Goal: Task Accomplishment & Management: Complete application form

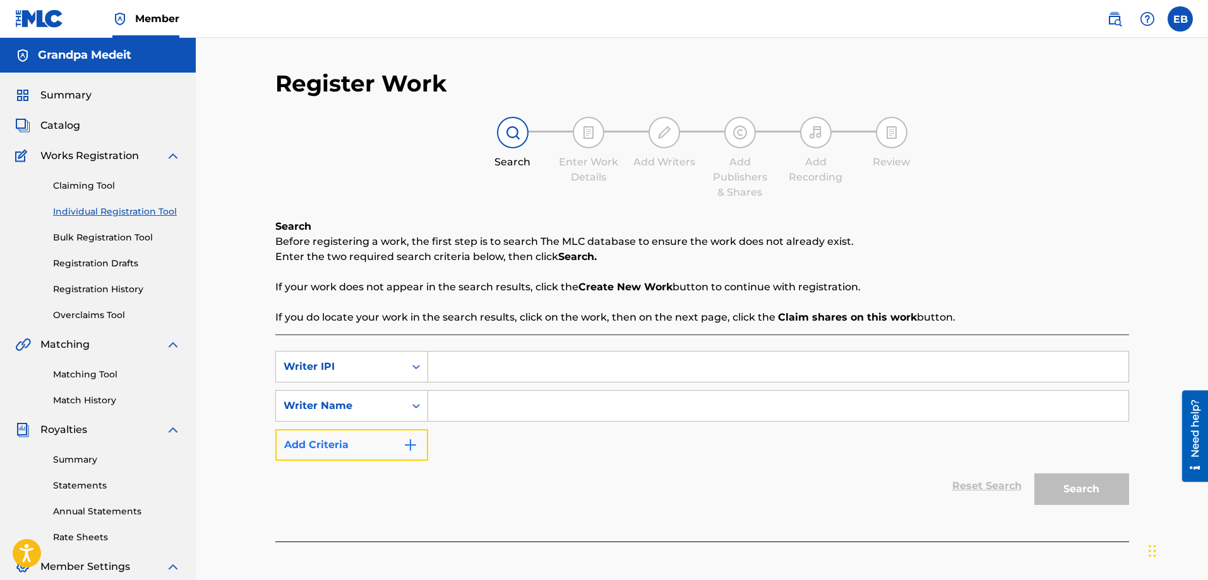
click at [377, 449] on button "Add Criteria" at bounding box center [351, 445] width 153 height 32
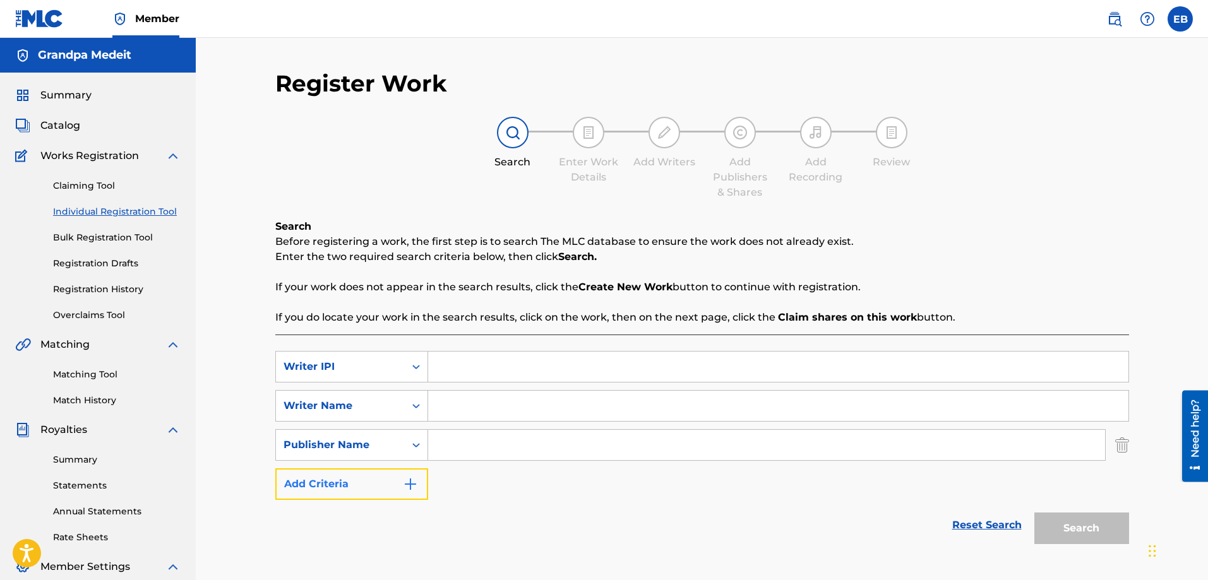
click at [362, 482] on button "Add Criteria" at bounding box center [351, 484] width 153 height 32
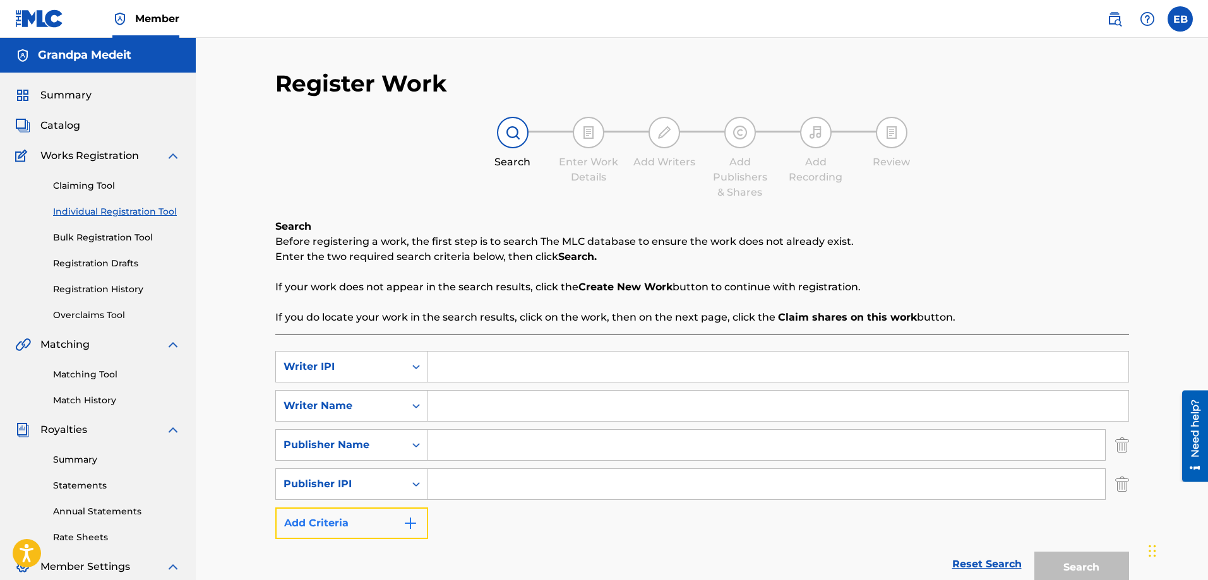
click at [357, 523] on button "Add Criteria" at bounding box center [351, 524] width 153 height 32
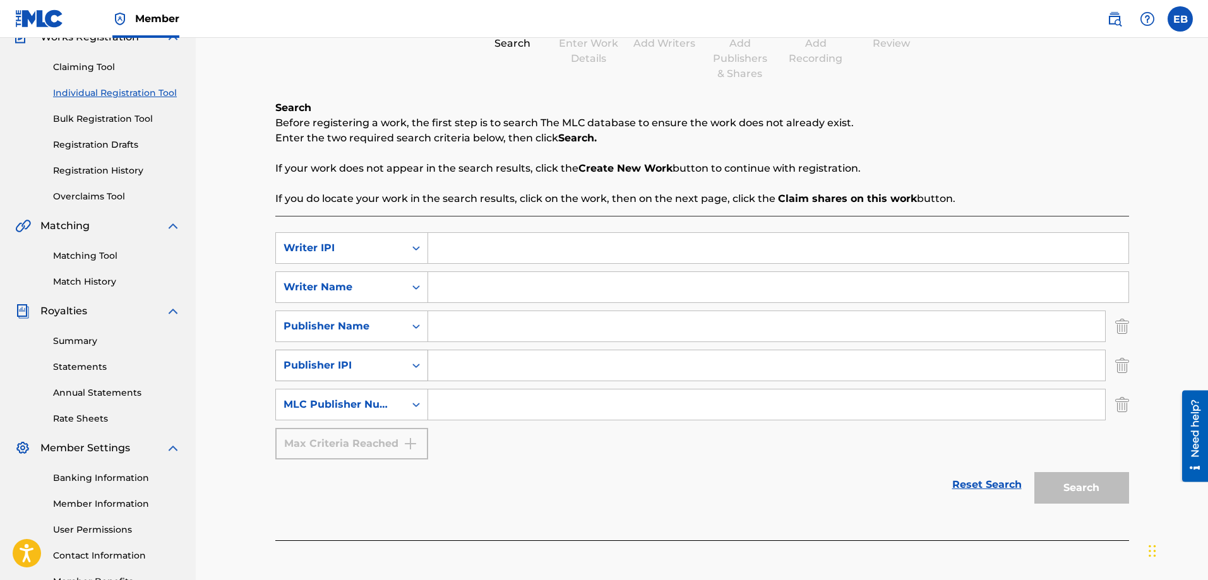
scroll to position [147, 0]
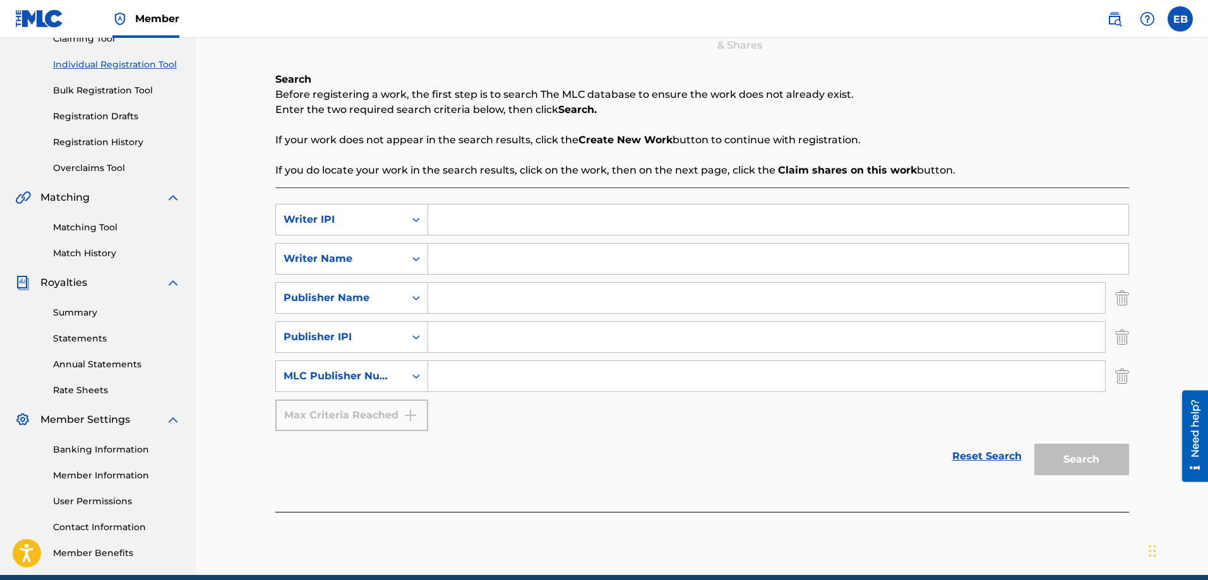
click at [343, 417] on div "Max Criteria Reached" at bounding box center [351, 416] width 153 height 32
click at [448, 220] on input "Search Form" at bounding box center [778, 220] width 700 height 30
click at [1119, 342] on img "Search Form" at bounding box center [1122, 337] width 14 height 32
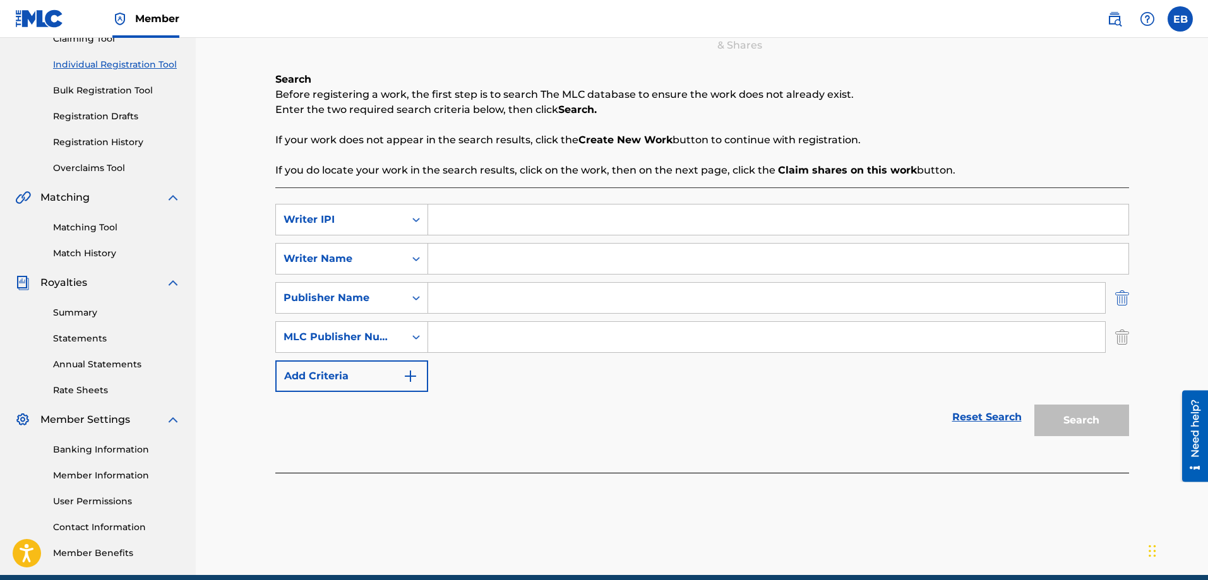
click at [1119, 300] on img "Search Form" at bounding box center [1122, 298] width 14 height 32
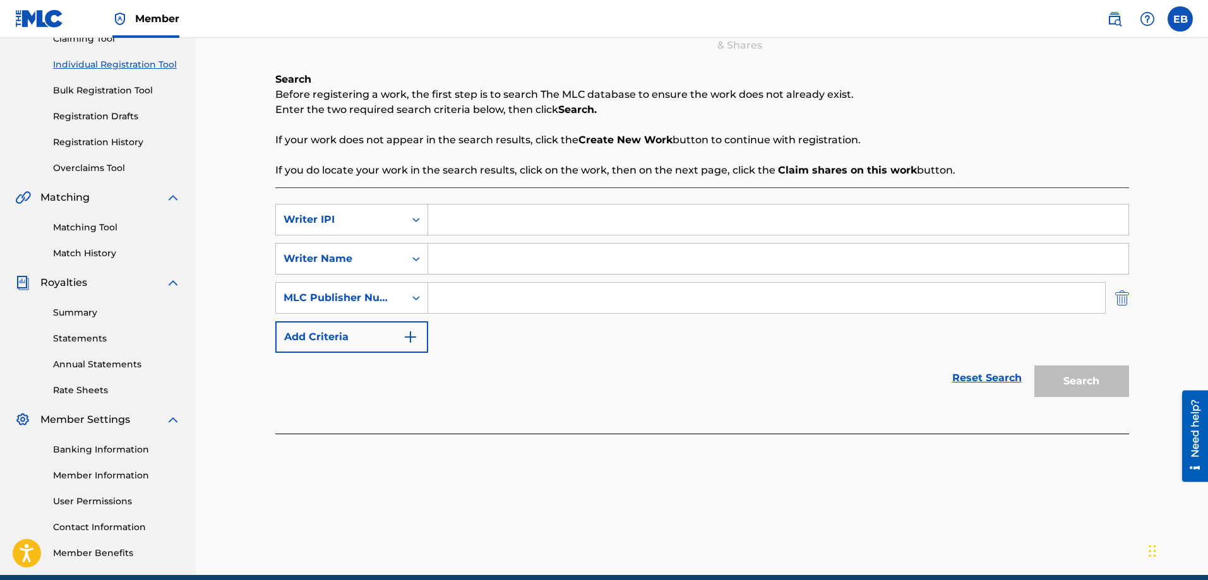
click at [1127, 298] on img "Search Form" at bounding box center [1122, 298] width 14 height 32
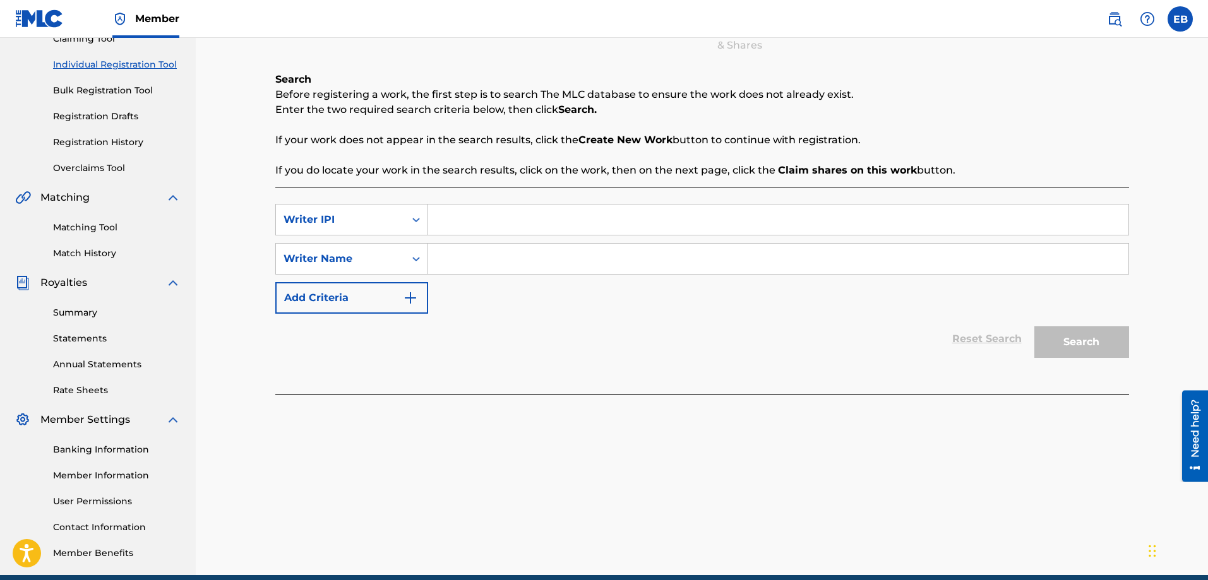
click at [438, 263] on input "Search Form" at bounding box center [778, 259] width 700 height 30
type input "Braa Benk"
click at [460, 220] on input "Search Form" at bounding box center [778, 220] width 700 height 30
drag, startPoint x: 491, startPoint y: 233, endPoint x: 495, endPoint y: 226, distance: 8.2
paste input "01210722314"
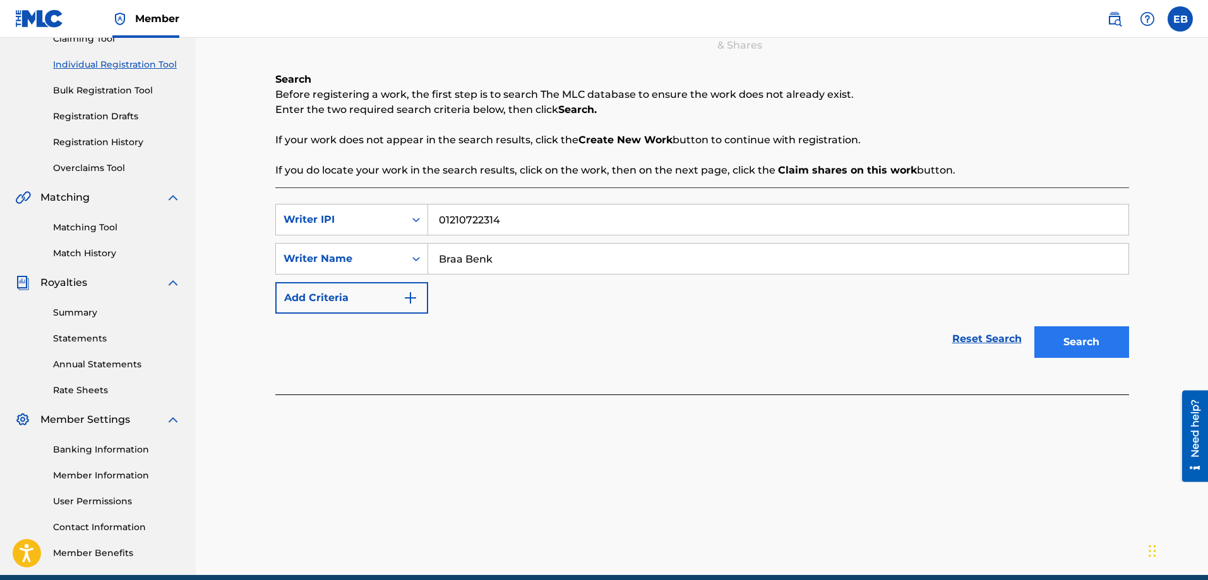
type input "01210722314"
click at [1057, 340] on button "Search" at bounding box center [1081, 342] width 95 height 32
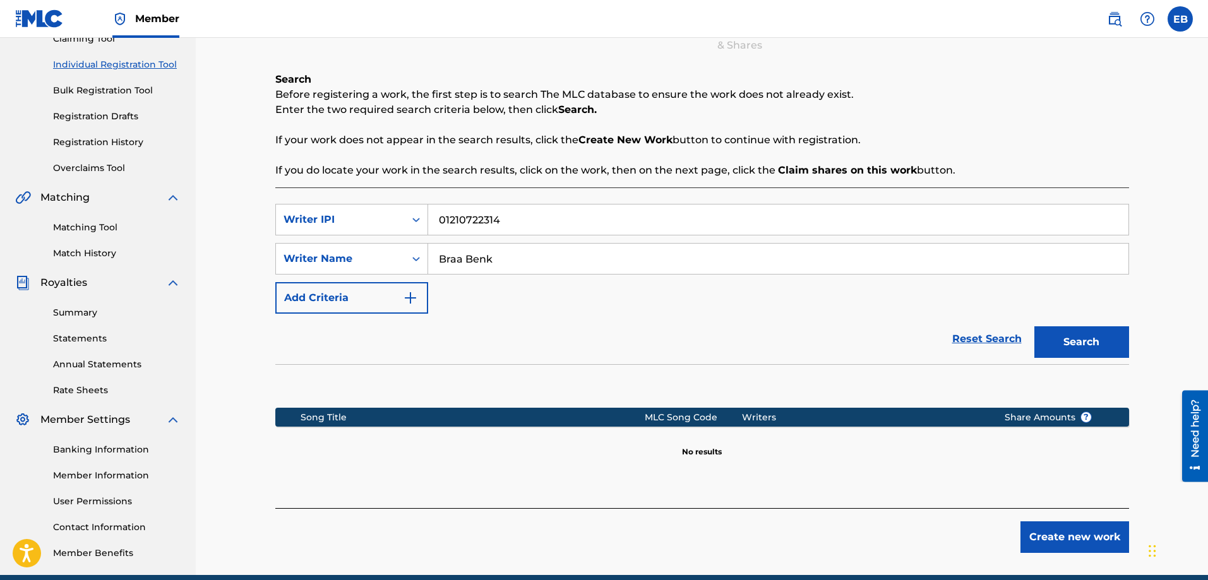
drag, startPoint x: 504, startPoint y: 220, endPoint x: 433, endPoint y: 229, distance: 71.3
click at [433, 229] on input "01210722314" at bounding box center [778, 220] width 700 height 30
click at [1092, 347] on button "Search" at bounding box center [1081, 342] width 95 height 32
click at [465, 258] on input "Braa Benk" at bounding box center [778, 259] width 700 height 30
type input "BraaBenk"
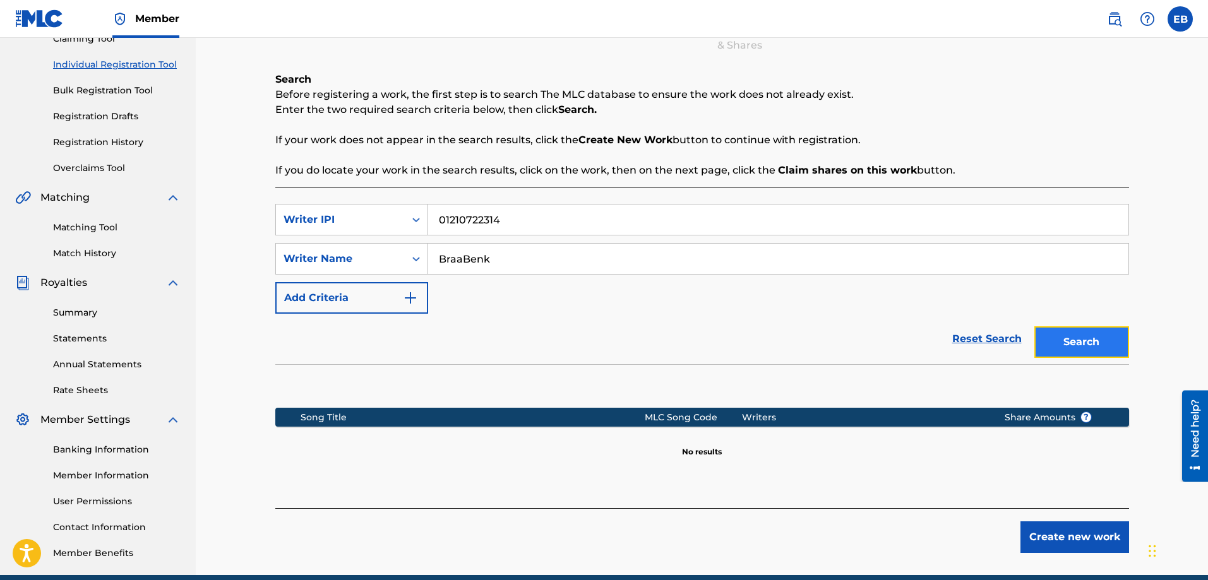
click at [1117, 347] on button "Search" at bounding box center [1081, 342] width 95 height 32
drag, startPoint x: 516, startPoint y: 263, endPoint x: 284, endPoint y: 257, distance: 232.4
click at [284, 257] on div "SearchWithCriteria5a3fc490-64d4-4699-9715-3d8aa3e0ce41 Writer Name BraaBenk" at bounding box center [702, 259] width 854 height 32
type input "[PERSON_NAME] dmc"
drag, startPoint x: 505, startPoint y: 215, endPoint x: 417, endPoint y: 205, distance: 88.3
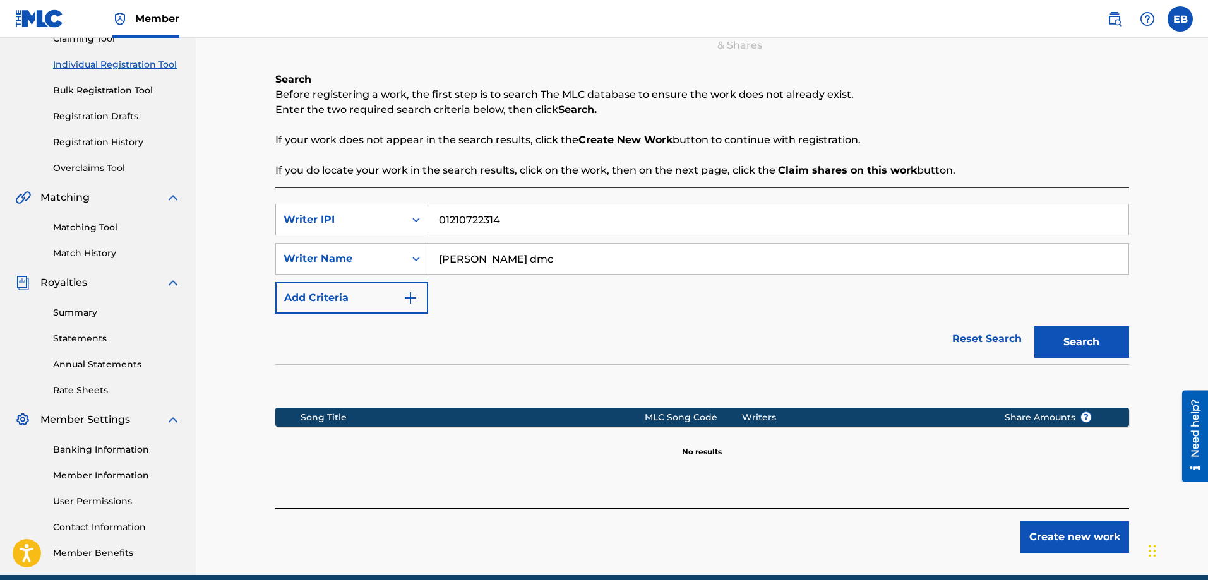
click at [350, 218] on div "SearchWithCriteria11e81f04-0447-4e58-b658-4397dd98627d Writer IPI 01210722314" at bounding box center [702, 220] width 854 height 32
paste input "01076235757"
type input "01076235757"
click at [1080, 337] on button "Search" at bounding box center [1081, 342] width 95 height 32
click at [1044, 342] on button "Search" at bounding box center [1081, 342] width 95 height 32
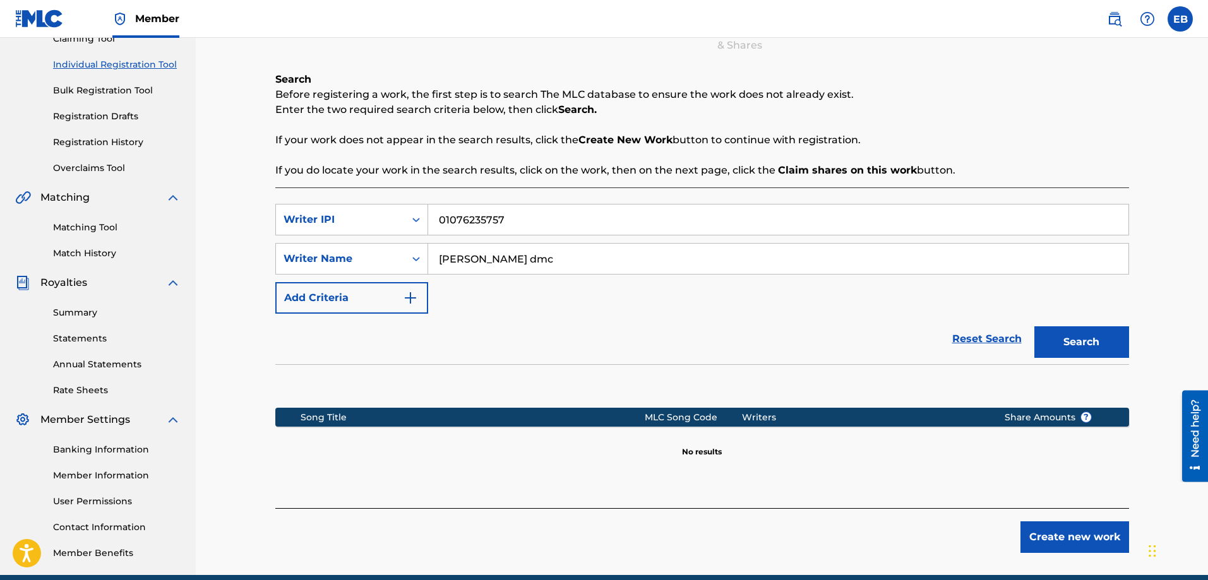
drag, startPoint x: 472, startPoint y: 258, endPoint x: 259, endPoint y: 258, distance: 212.7
click at [259, 258] on div "Register Work Search Enter Work Details Add Writers Add Publishers & Shares Add…" at bounding box center [702, 233] width 1012 height 684
drag, startPoint x: 503, startPoint y: 221, endPoint x: 357, endPoint y: 219, distance: 145.8
click at [357, 219] on div "SearchWithCriteria11e81f04-0447-4e58-b658-4397dd98627d Writer IPI 01076235757" at bounding box center [702, 220] width 854 height 32
